Goal: Check status: Check status

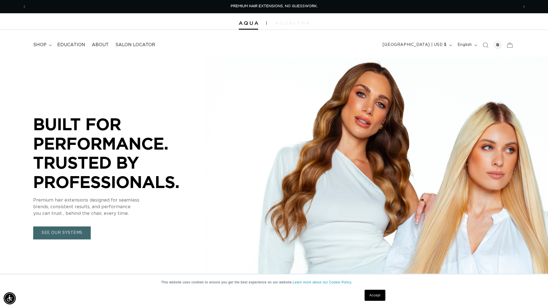
click at [284, 22] on img at bounding box center [292, 22] width 35 height 3
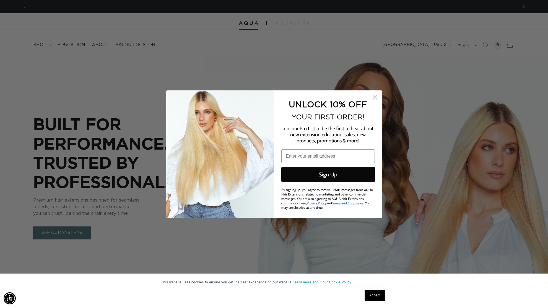
scroll to position [0, 984]
click at [375, 99] on circle "Close dialog" at bounding box center [374, 97] width 9 height 9
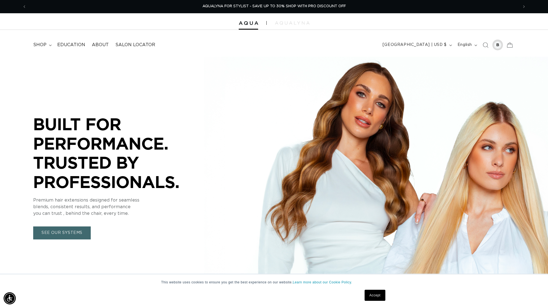
click at [498, 46] on div at bounding box center [498, 45] width 8 height 8
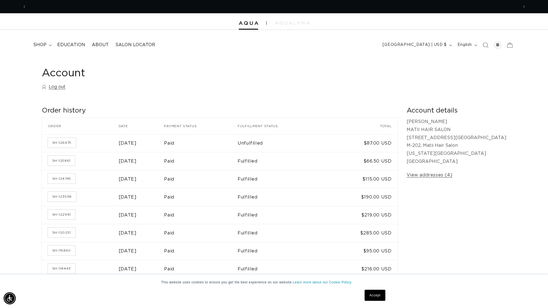
scroll to position [0, 984]
click at [68, 159] on link "SH-125861" at bounding box center [61, 161] width 27 height 10
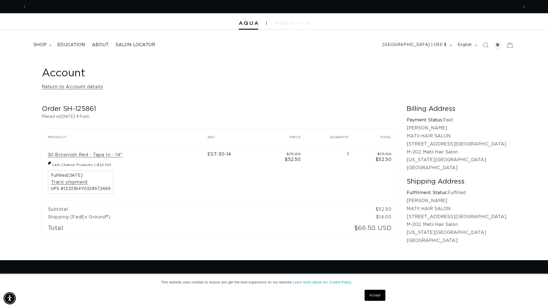
scroll to position [0, 984]
